Goal: Task Accomplishment & Management: Use online tool/utility

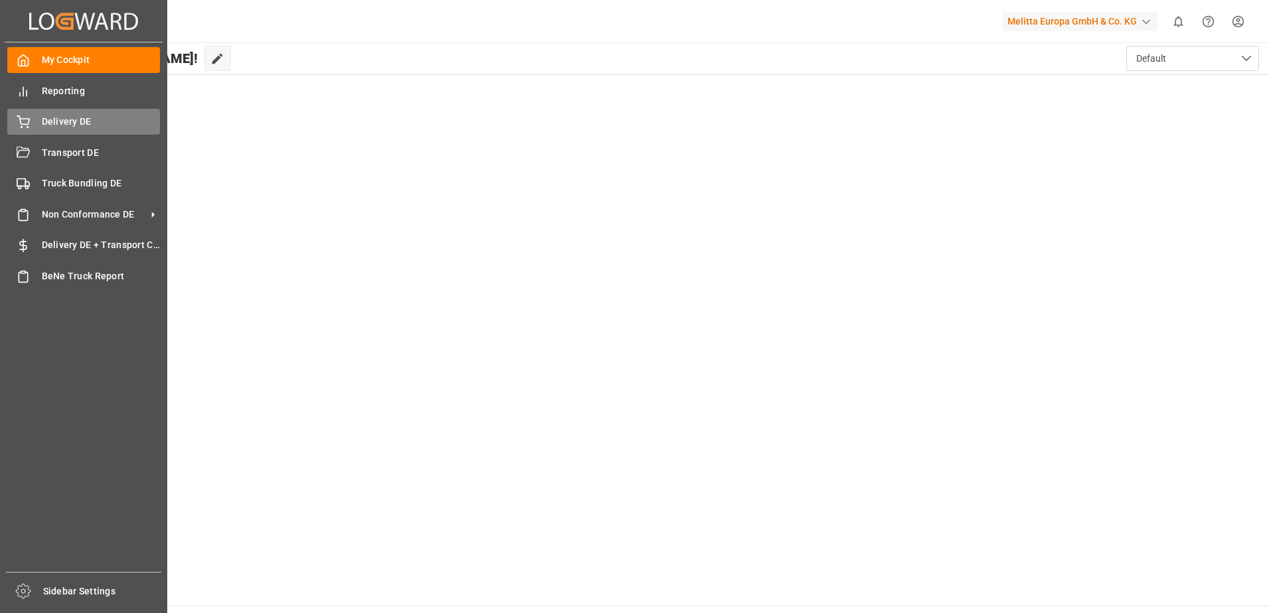
click at [52, 120] on span "Delivery DE" at bounding box center [101, 122] width 119 height 14
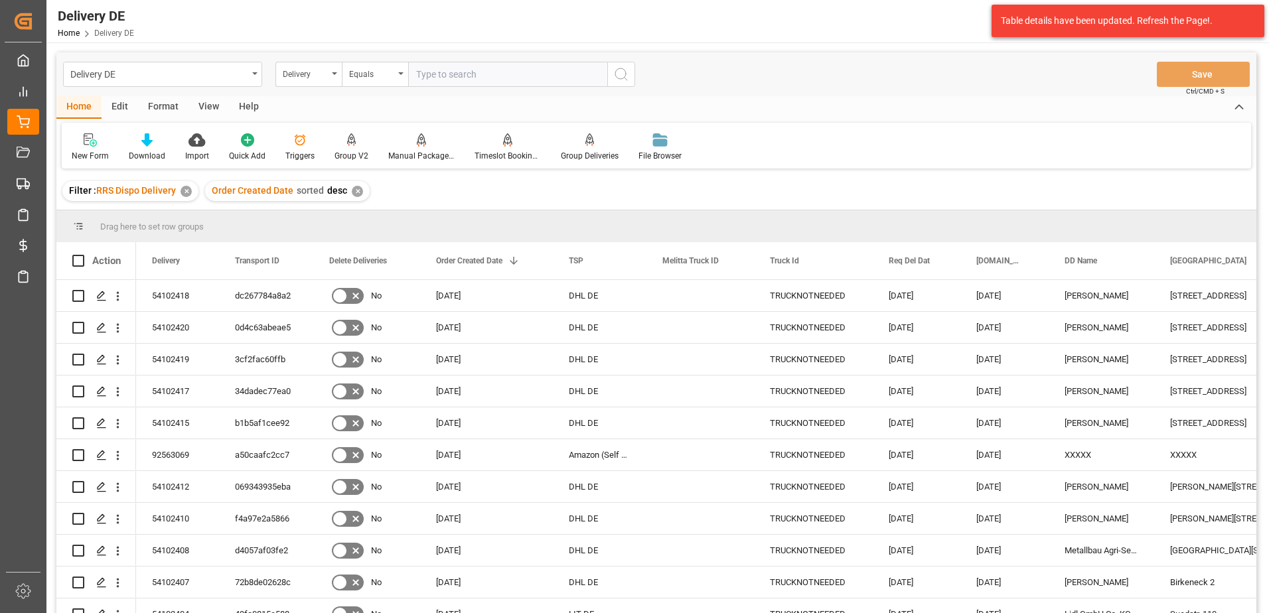
click at [455, 70] on input "text" at bounding box center [507, 74] width 199 height 25
type input "92563079"
click at [623, 74] on icon "search button" at bounding box center [621, 74] width 16 height 16
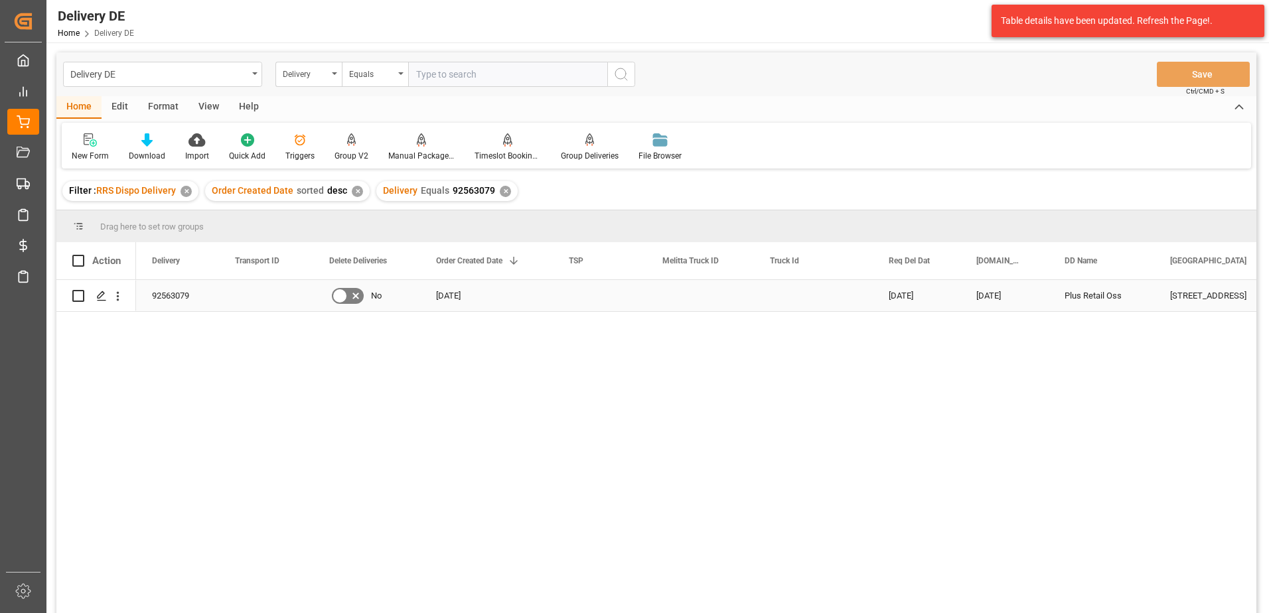
click at [76, 293] on input "Press Space to toggle row selection (unchecked)" at bounding box center [78, 296] width 12 height 12
checkbox input "true"
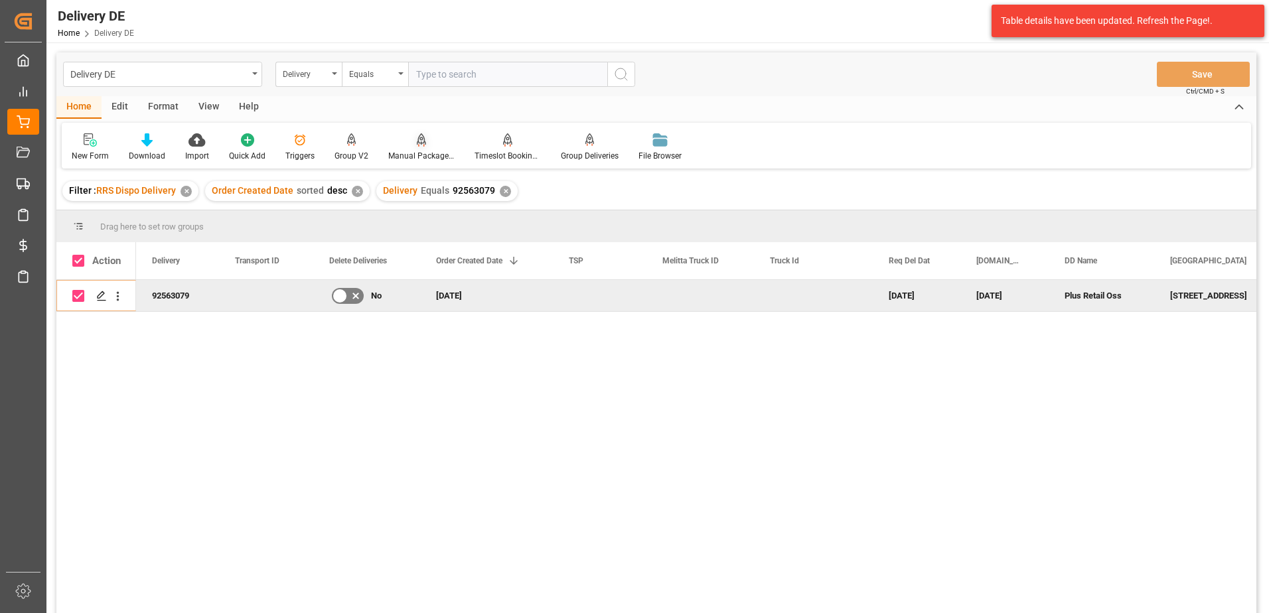
click at [412, 147] on div "Manual Package TypeDetermination" at bounding box center [421, 147] width 86 height 29
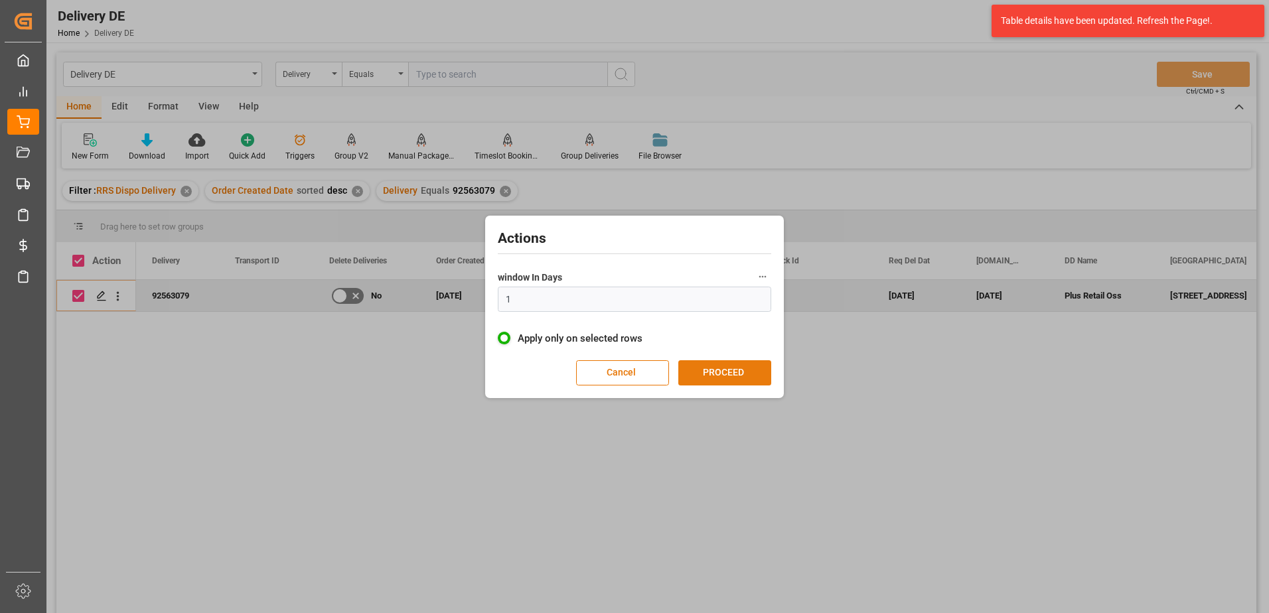
click at [744, 370] on button "PROCEED" at bounding box center [724, 372] width 93 height 25
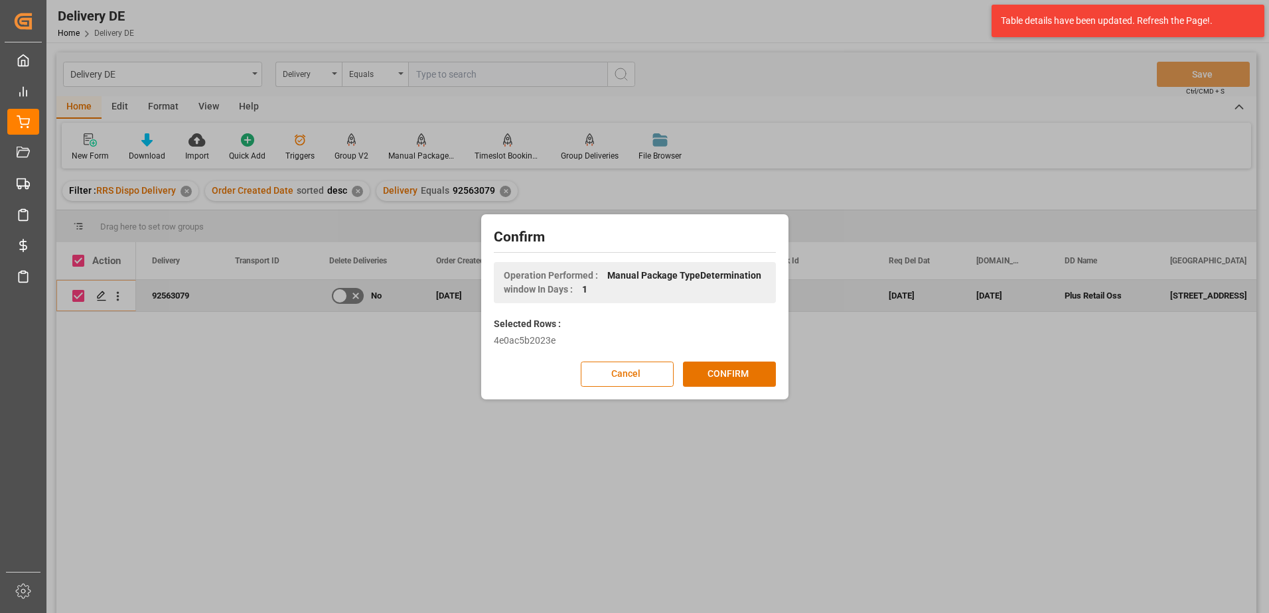
click at [744, 370] on button "CONFIRM" at bounding box center [729, 374] width 93 height 25
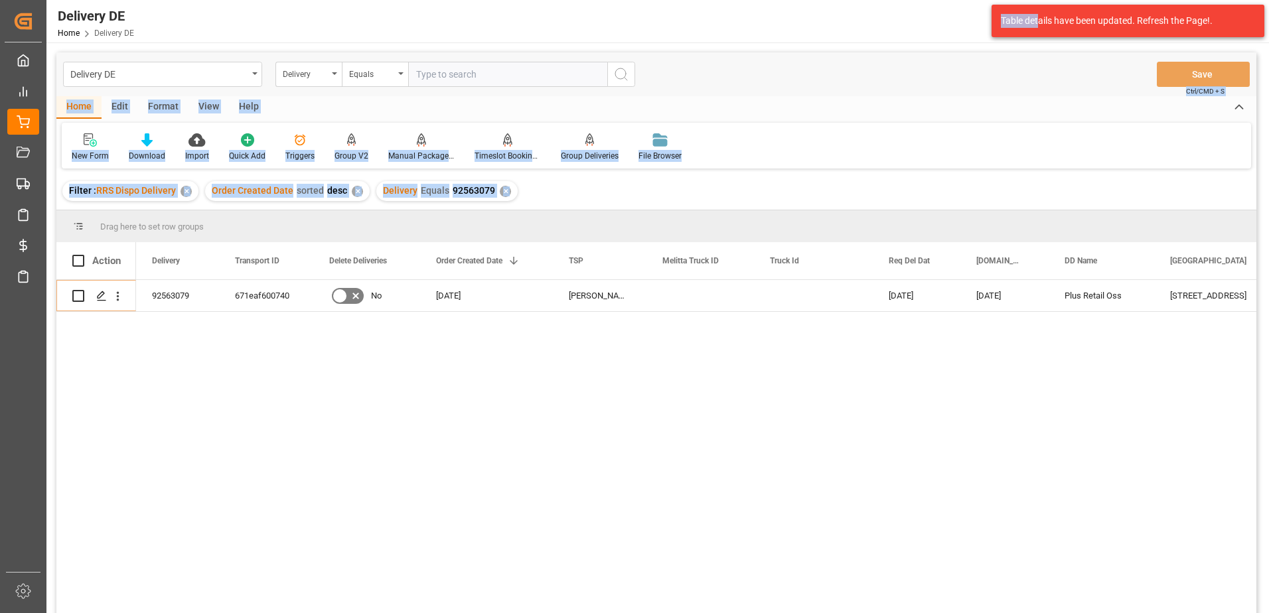
drag, startPoint x: 1041, startPoint y: 21, endPoint x: 983, endPoint y: 55, distance: 67.0
click at [983, 55] on body "Created by potrace 1.15, written by [PERSON_NAME] [DATE]-[DATE] Created by potr…" at bounding box center [634, 306] width 1269 height 613
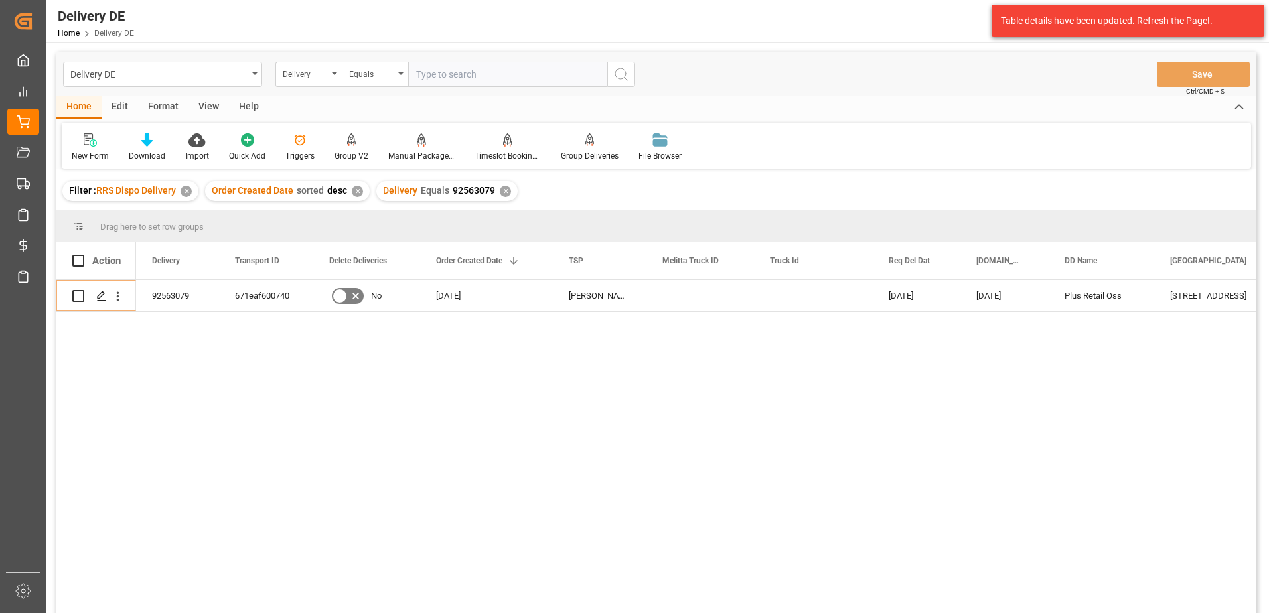
drag, startPoint x: 983, startPoint y: 55, endPoint x: 869, endPoint y: 88, distance: 118.9
click at [869, 88] on div "Delivery DE Delivery Equals Save Ctrl/CMD + S" at bounding box center [656, 74] width 1200 height 44
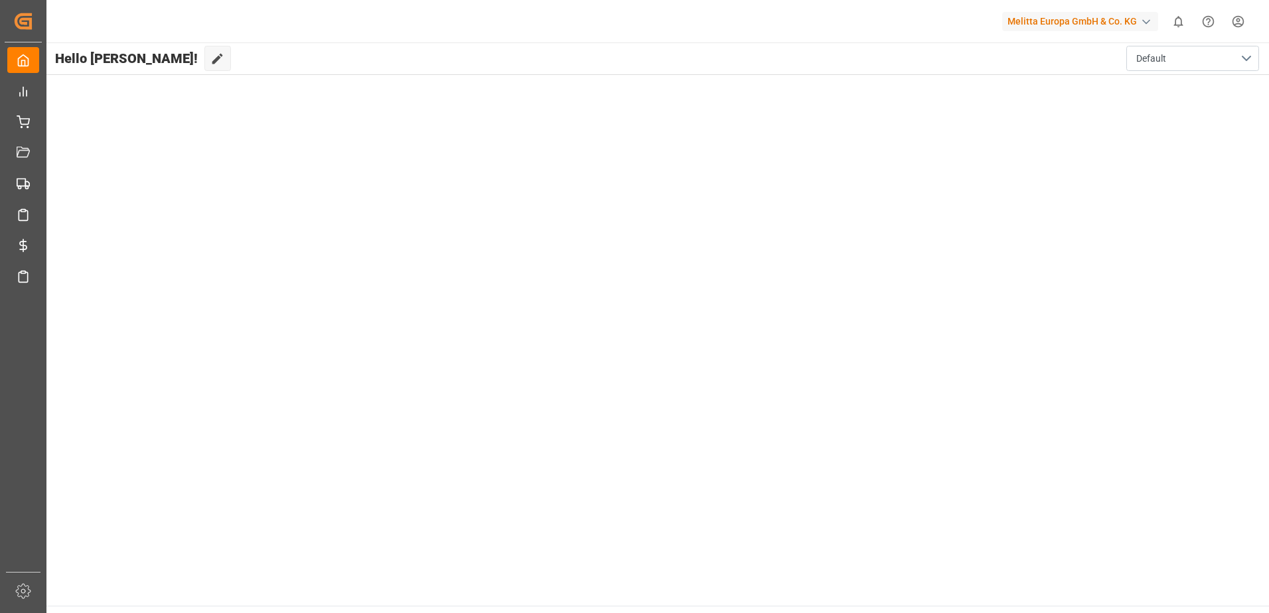
click at [1239, 22] on html "Created by potrace 1.15, written by Peter Selinger 2001-2017 Created by potrace…" at bounding box center [634, 306] width 1269 height 613
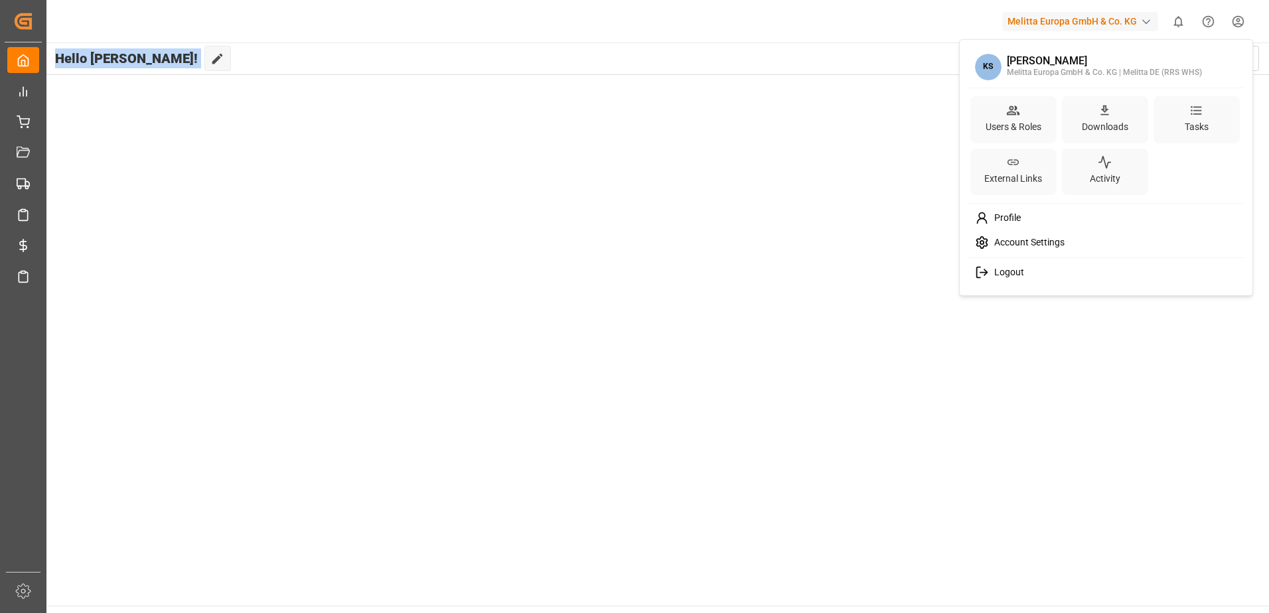
click at [1237, 19] on html "Created by potrace 1.15, written by Peter Selinger 2001-2017 Created by potrace…" at bounding box center [634, 306] width 1269 height 613
click at [1010, 277] on span "Logout" at bounding box center [1006, 273] width 35 height 12
